Goal: Task Accomplishment & Management: Use online tool/utility

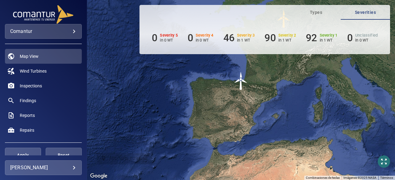
click at [86, 152] on div "Navigation Map View Wind Turbines Inspections Findings Reports Repairs Filters …" at bounding box center [43, 97] width 87 height 117
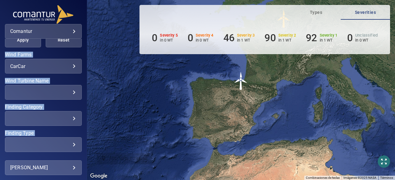
drag, startPoint x: 86, startPoint y: 152, endPoint x: 83, endPoint y: 152, distance: 3.1
click at [83, 152] on div "Navigation Map View Wind Turbines Inspections Findings Reports Repairs Filters …" at bounding box center [43, 97] width 87 height 117
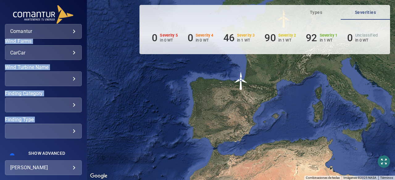
scroll to position [137, 0]
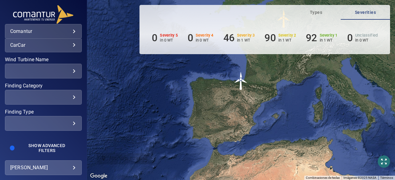
click at [35, 175] on div "**********" at bounding box center [43, 168] width 77 height 15
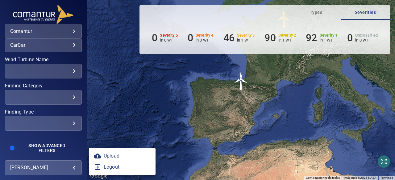
click at [39, 172] on body "**********" at bounding box center [197, 90] width 395 height 180
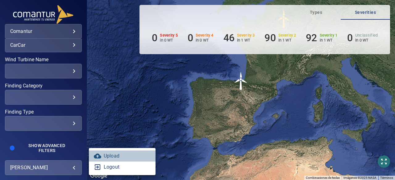
click at [114, 157] on link "Upload" at bounding box center [122, 156] width 67 height 11
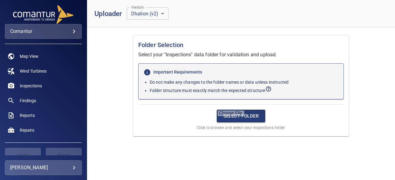
click at [239, 117] on input "file" at bounding box center [241, 116] width 49 height 13
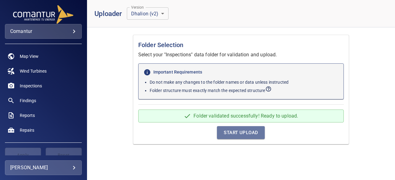
click at [255, 130] on span "Start Upload" at bounding box center [241, 133] width 34 height 8
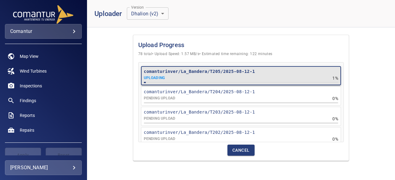
click at [275, 42] on h1 "Upload Progress" at bounding box center [240, 45] width 205 height 10
click at [264, 42] on h1 "Upload Progress" at bounding box center [240, 45] width 205 height 10
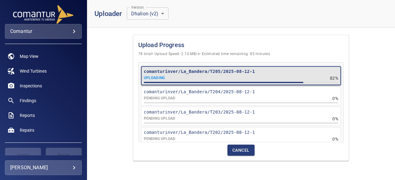
click at [292, 39] on div "Upload Progress 78 total • Upload Speed: 2.10 MB/s • Estimated time remaining: …" at bounding box center [241, 98] width 216 height 126
click at [281, 16] on header "Uploader Version Dhalion (v2) * Version" at bounding box center [241, 13] width 308 height 27
